Goal: Information Seeking & Learning: Learn about a topic

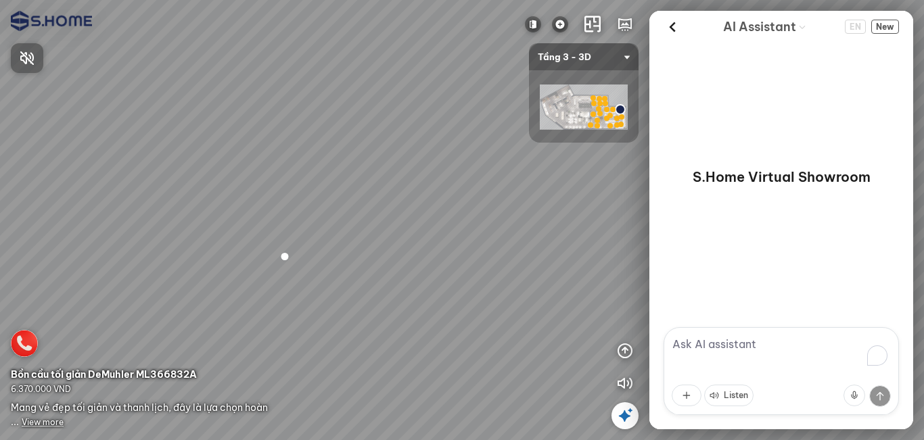
click at [500, 260] on div at bounding box center [462, 220] width 924 height 440
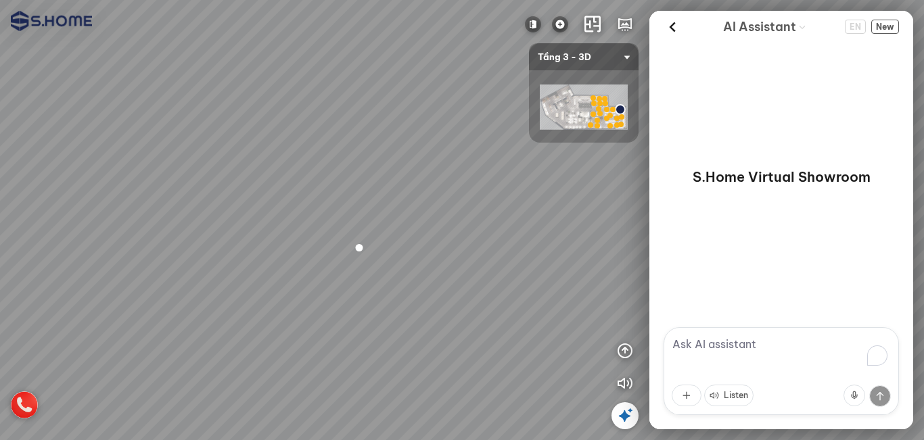
click at [477, 265] on div at bounding box center [462, 220] width 924 height 440
drag, startPoint x: 533, startPoint y: 274, endPoint x: 573, endPoint y: 274, distance: 40.6
click at [573, 274] on div at bounding box center [462, 220] width 924 height 440
drag, startPoint x: 371, startPoint y: 268, endPoint x: 575, endPoint y: 302, distance: 207.1
click at [587, 302] on div at bounding box center [462, 220] width 924 height 440
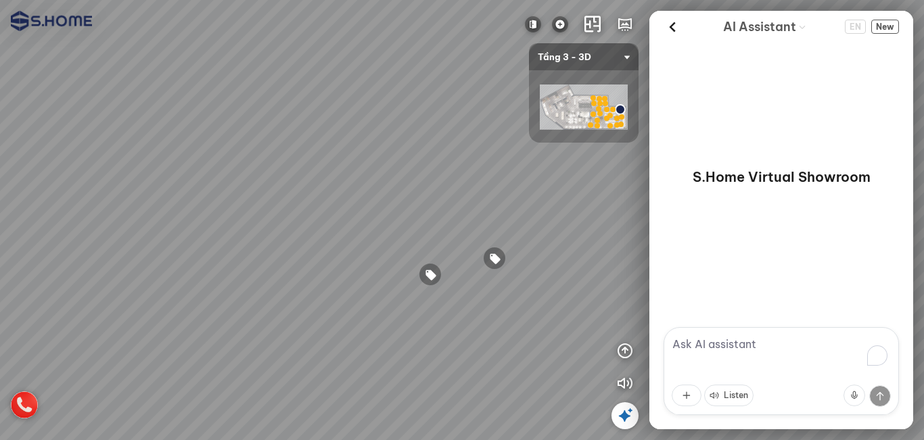
drag, startPoint x: 453, startPoint y: 319, endPoint x: 426, endPoint y: 311, distance: 27.6
click at [426, 311] on div at bounding box center [462, 220] width 924 height 440
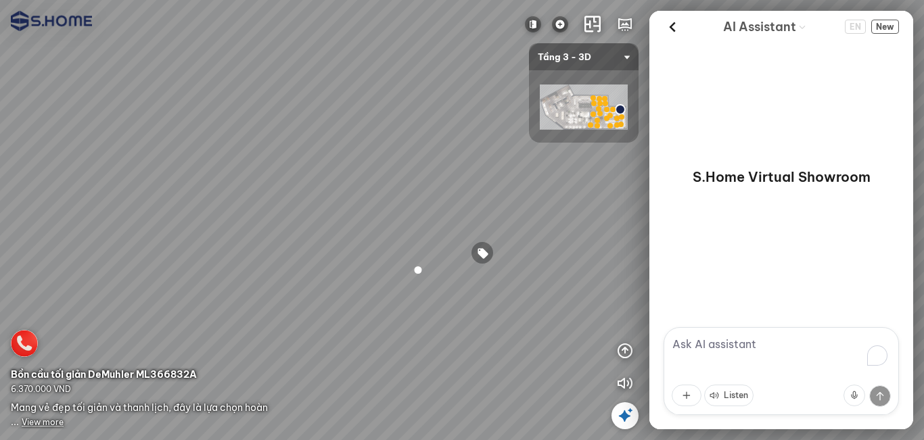
click at [420, 269] on div at bounding box center [418, 269] width 23 height 23
click at [40, 422] on span "View more" at bounding box center [43, 422] width 42 height 10
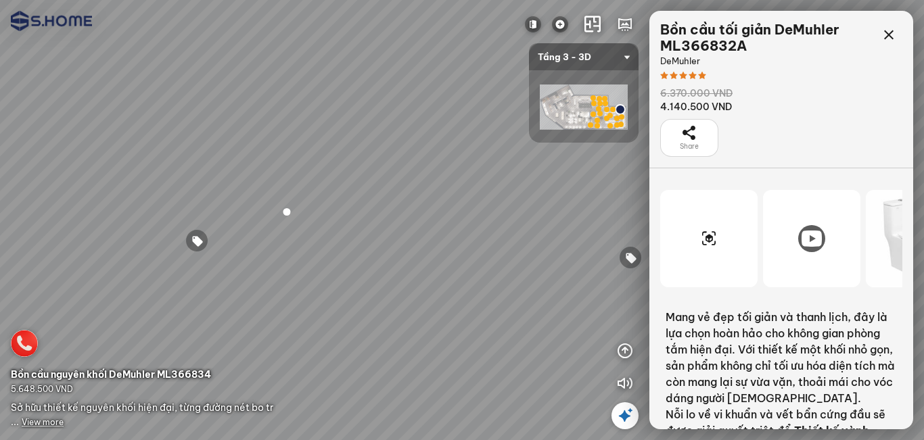
click at [802, 242] on icon at bounding box center [812, 239] width 20 height 16
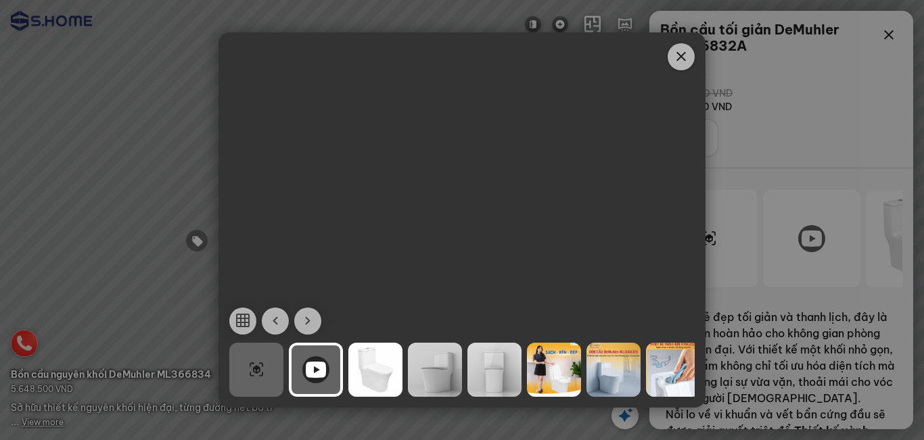
click at [683, 59] on icon "Close" at bounding box center [681, 57] width 16 height 16
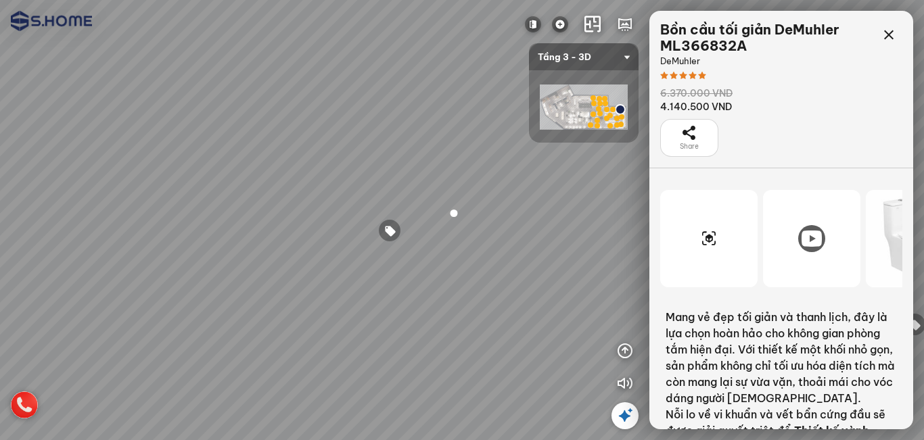
drag, startPoint x: 336, startPoint y: 254, endPoint x: 480, endPoint y: 264, distance: 144.5
click at [480, 264] on div at bounding box center [462, 220] width 924 height 440
